Goal: Task Accomplishment & Management: Use online tool/utility

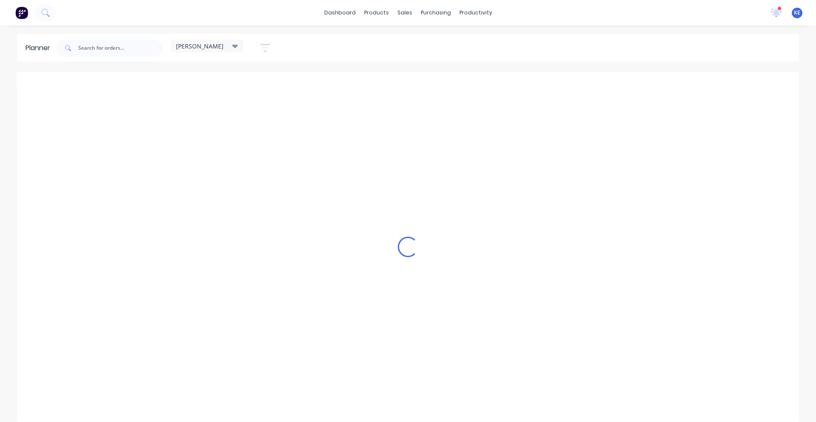
scroll to position [0, 0]
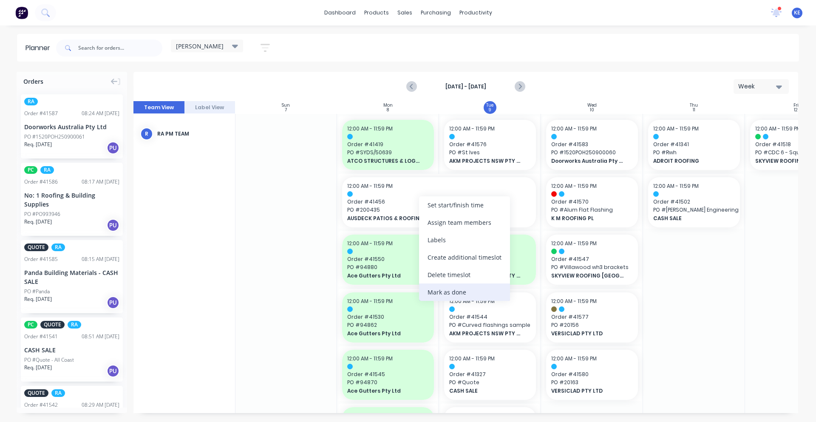
click at [451, 287] on div "Mark as done" at bounding box center [464, 292] width 91 height 17
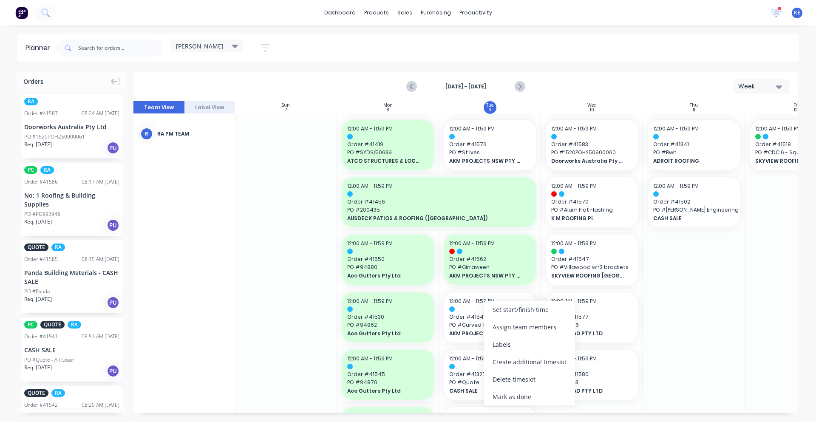
click at [509, 393] on div "Mark as done" at bounding box center [529, 396] width 91 height 17
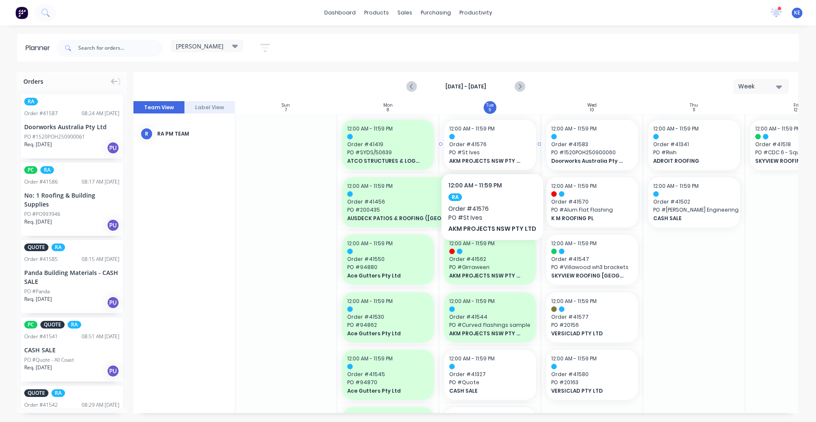
click at [494, 155] on span "PO # St Ives" at bounding box center [490, 153] width 82 height 8
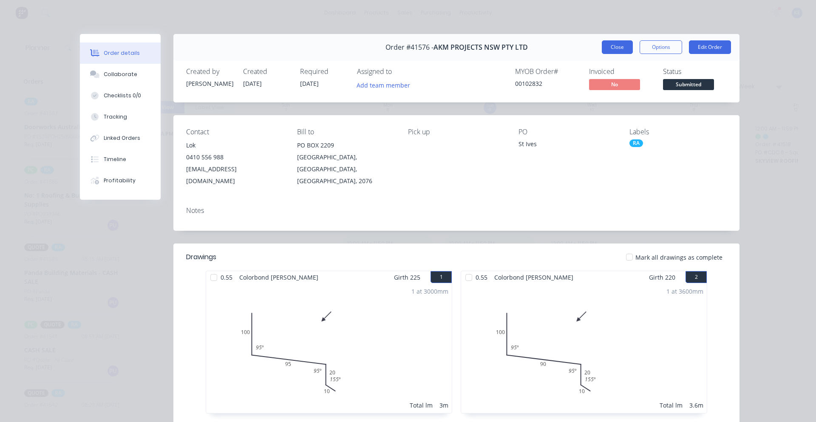
click at [619, 47] on button "Close" at bounding box center [617, 47] width 31 height 14
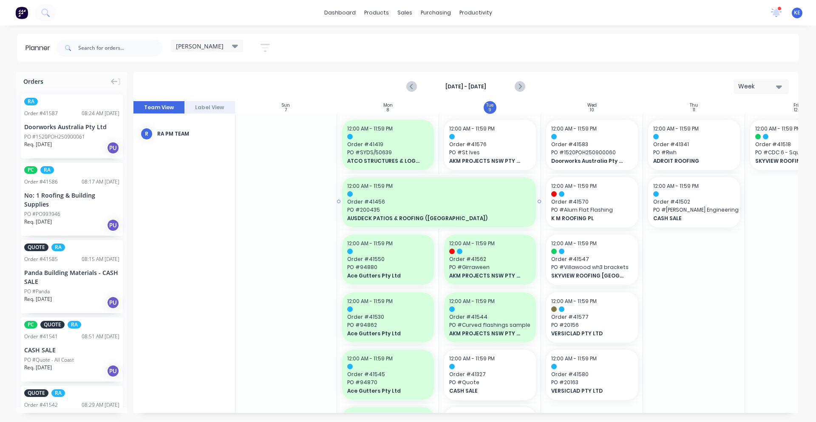
scroll to position [177, 0]
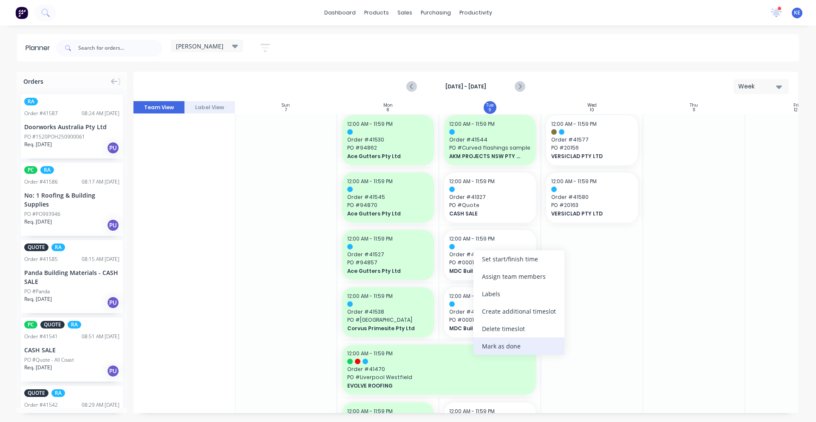
click at [517, 348] on div "Mark as done" at bounding box center [519, 346] width 91 height 17
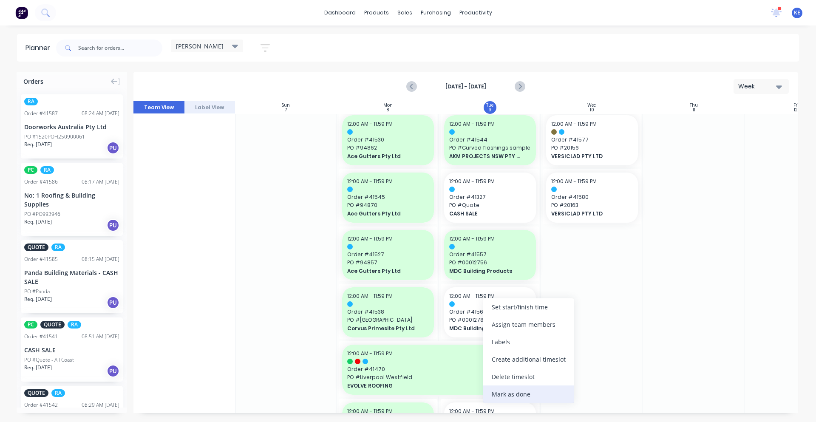
click at [540, 394] on div "Mark as done" at bounding box center [528, 394] width 91 height 17
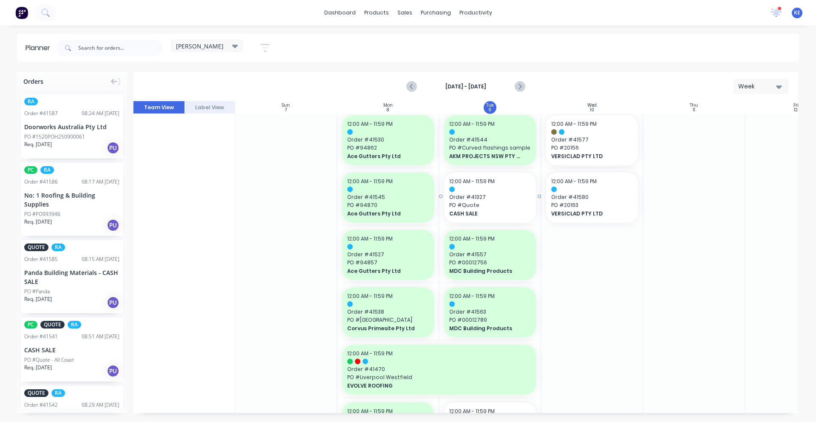
click at [489, 214] on span "CASH SALE" at bounding box center [486, 214] width 74 height 8
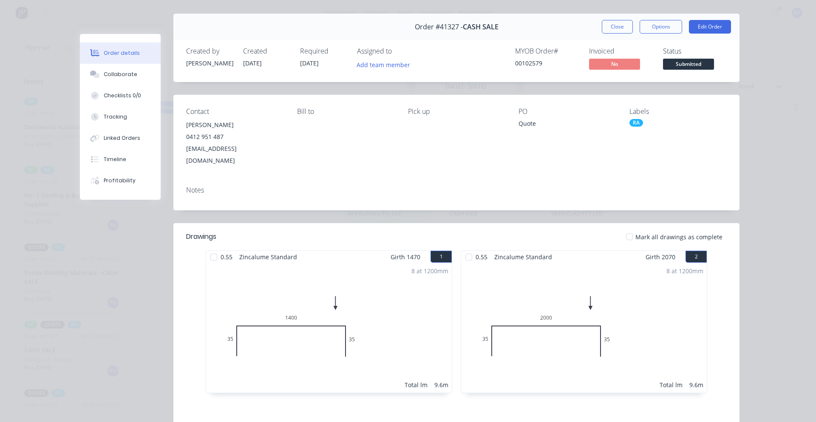
scroll to position [0, 0]
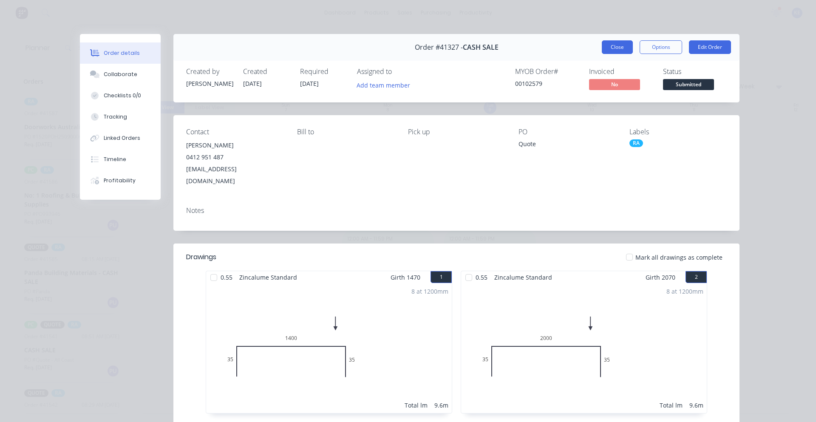
click at [606, 44] on button "Close" at bounding box center [617, 47] width 31 height 14
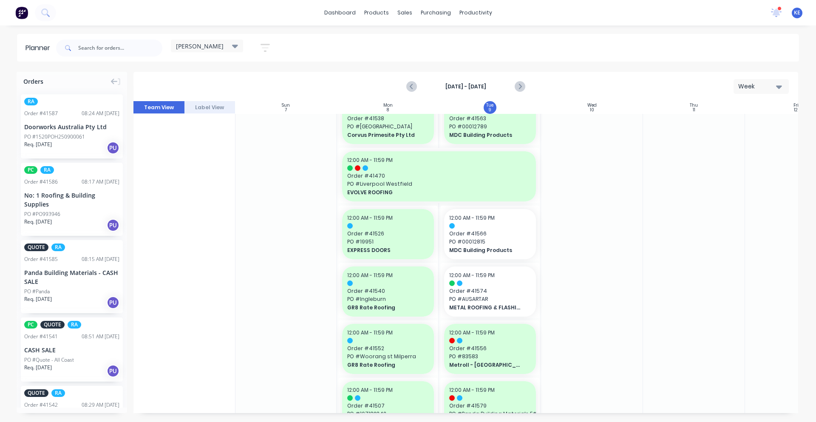
scroll to position [354, 0]
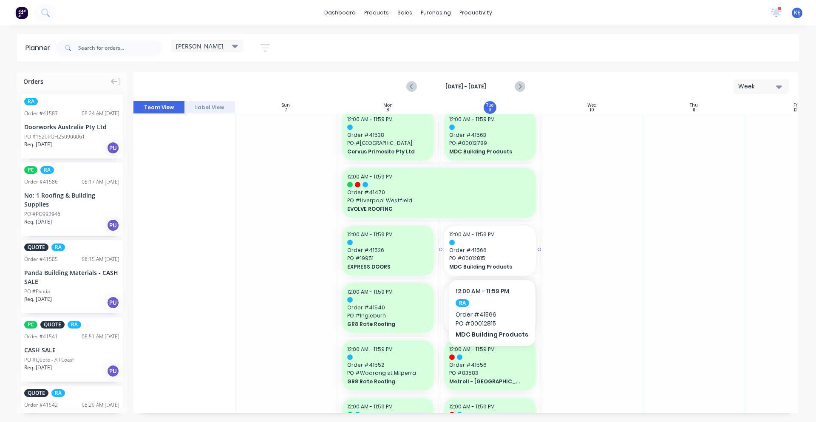
click at [504, 268] on span "MDC Building Products" at bounding box center [486, 267] width 74 height 8
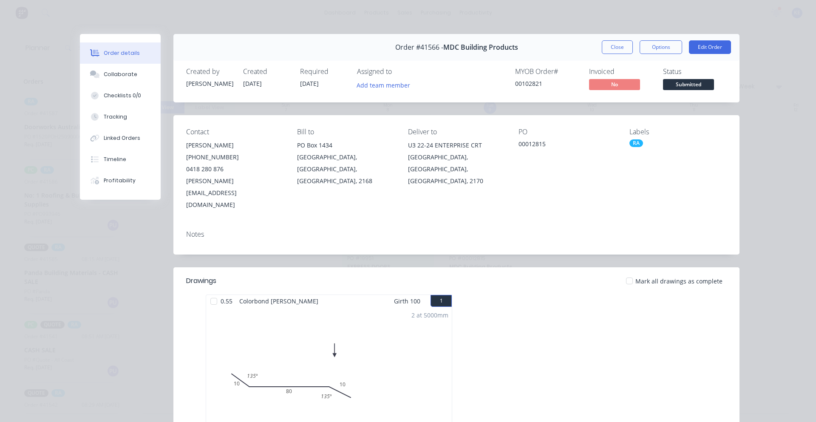
drag, startPoint x: 616, startPoint y: 48, endPoint x: 620, endPoint y: 181, distance: 132.7
click at [616, 48] on button "Close" at bounding box center [617, 47] width 31 height 14
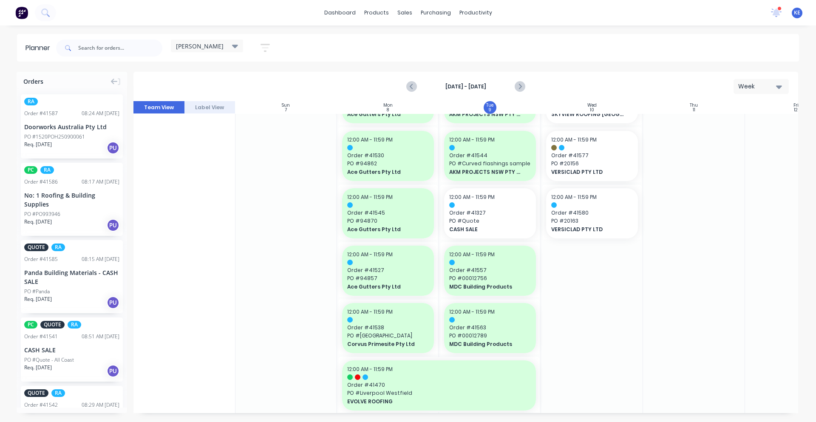
scroll to position [177, 0]
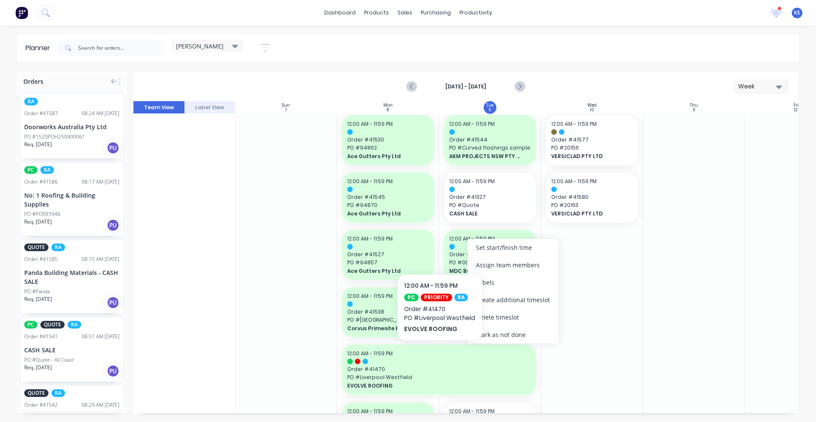
click at [528, 332] on div "Mark as not done" at bounding box center [513, 334] width 91 height 17
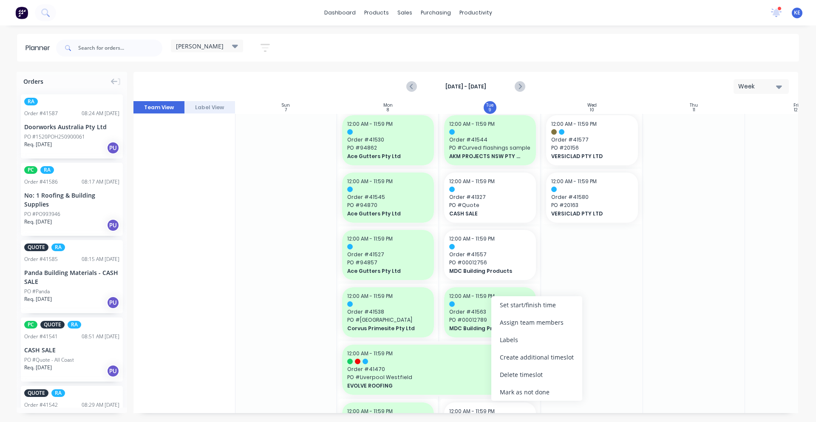
click at [547, 393] on div "Mark as not done" at bounding box center [536, 391] width 91 height 17
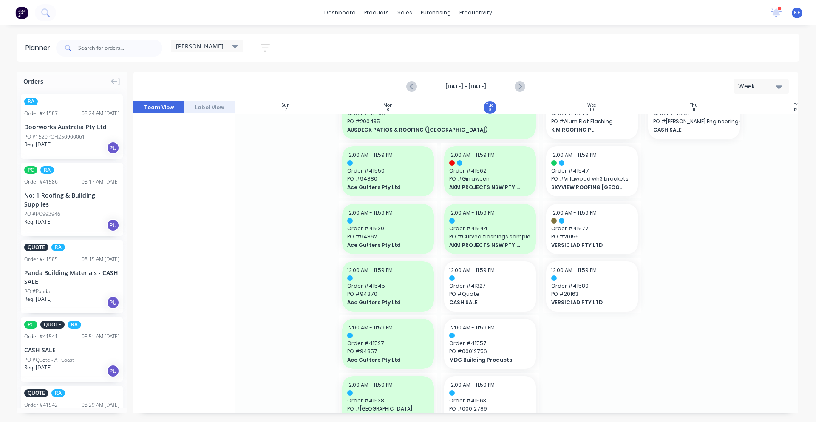
scroll to position [0, 0]
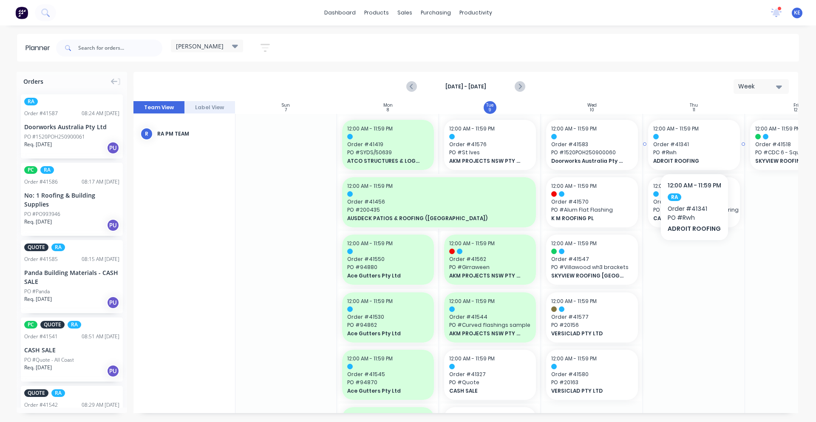
click at [687, 159] on span "ADROIT ROOFING" at bounding box center [690, 161] width 74 height 8
